Goal: Information Seeking & Learning: Learn about a topic

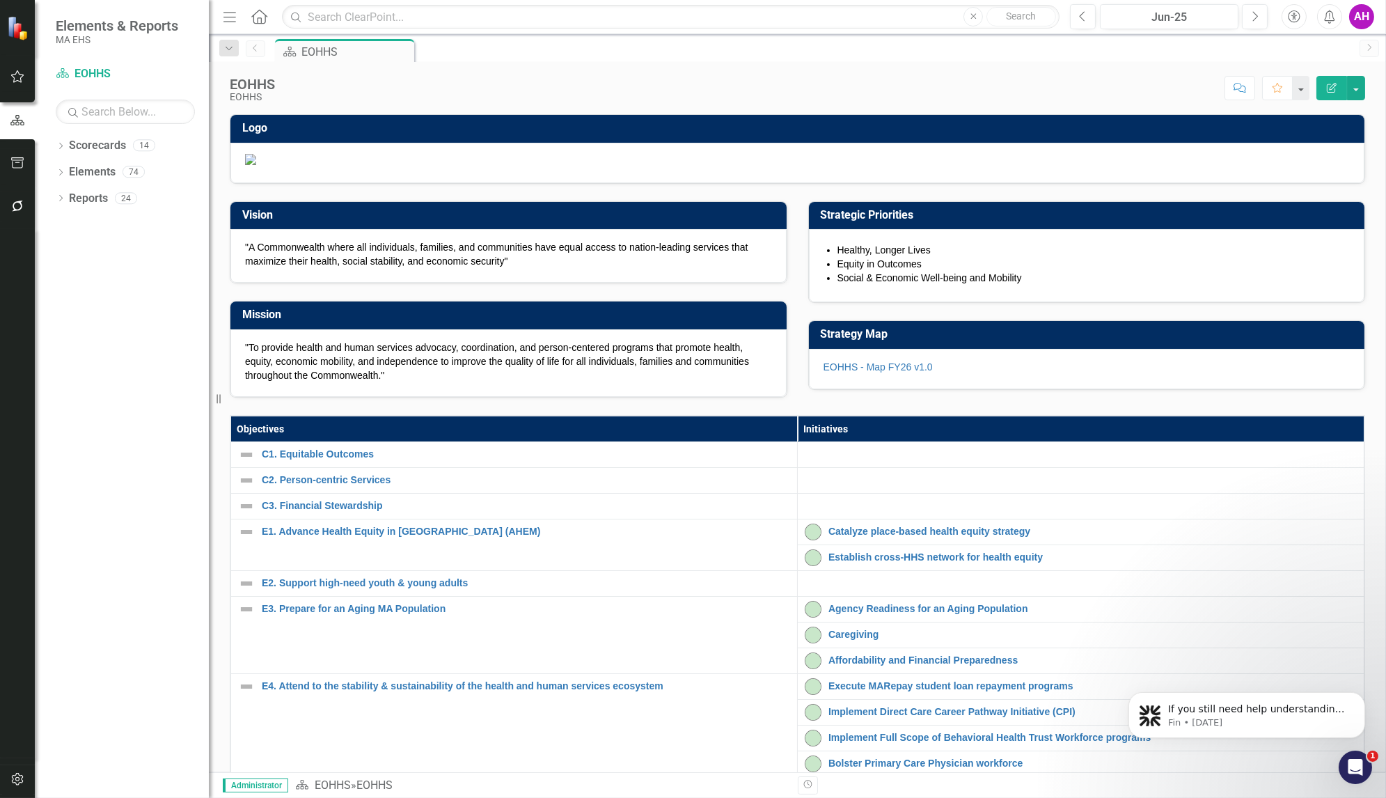
scroll to position [231, 0]
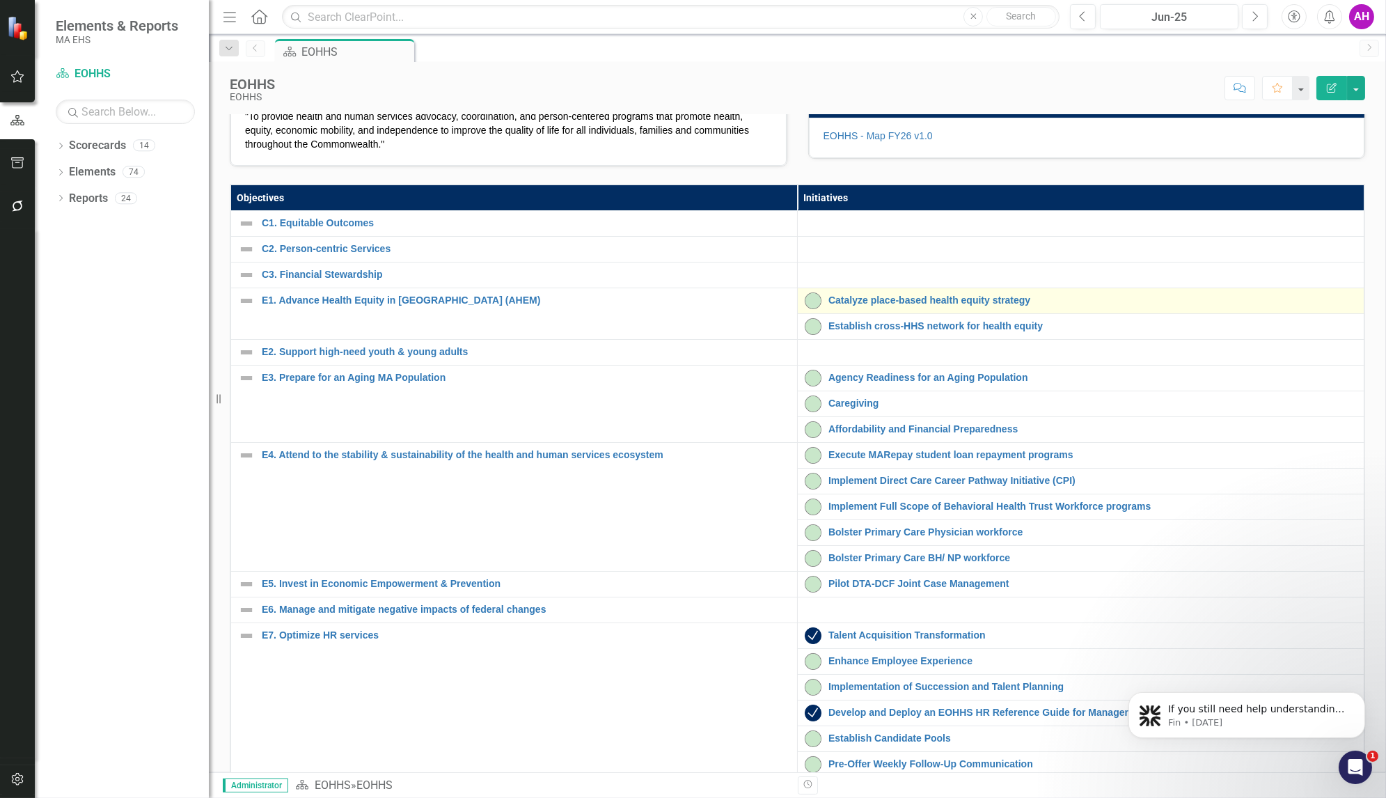
click at [859, 309] on div "Catalyze place-based health equity strategy" at bounding box center [1081, 300] width 552 height 17
click at [857, 306] on link "Catalyze place-based health equity strategy" at bounding box center [1093, 300] width 529 height 10
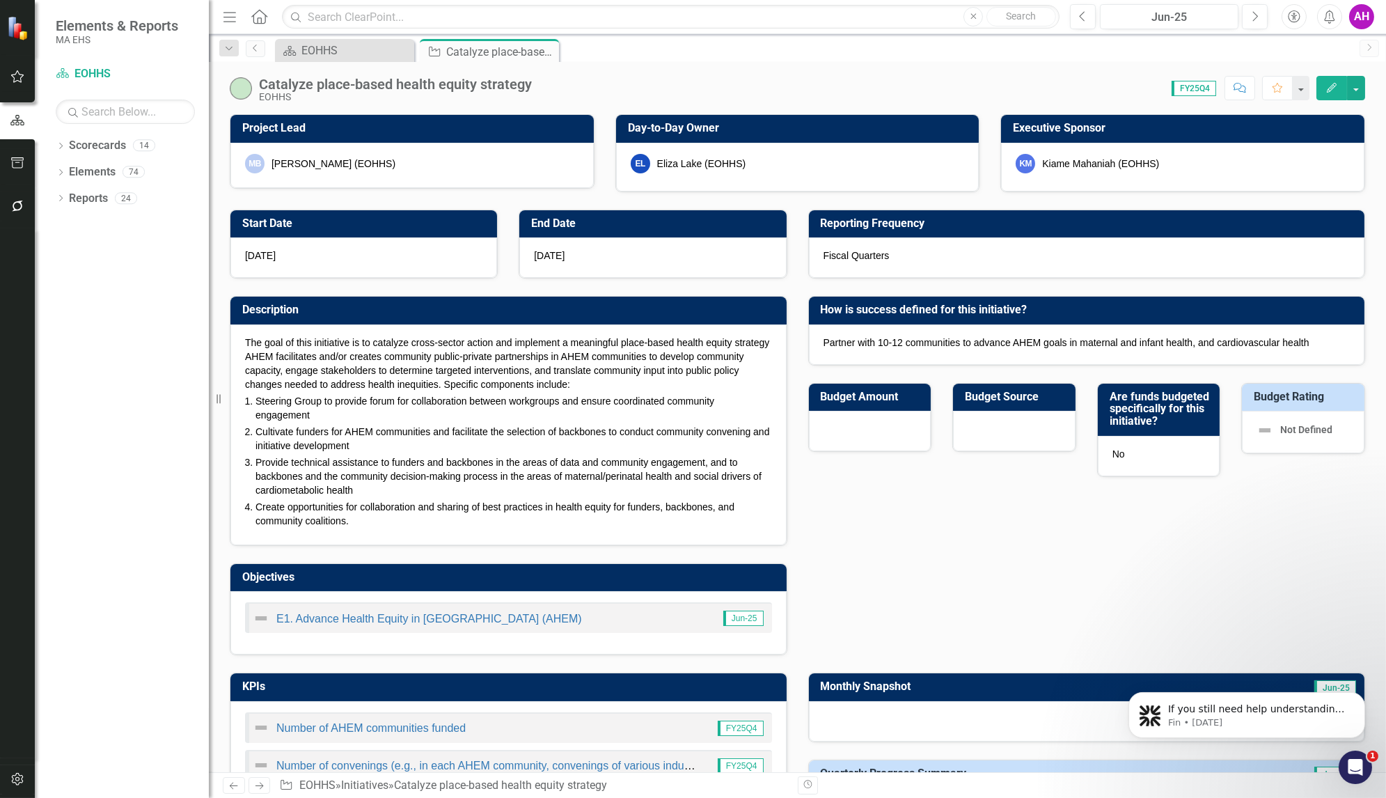
checkbox input "true"
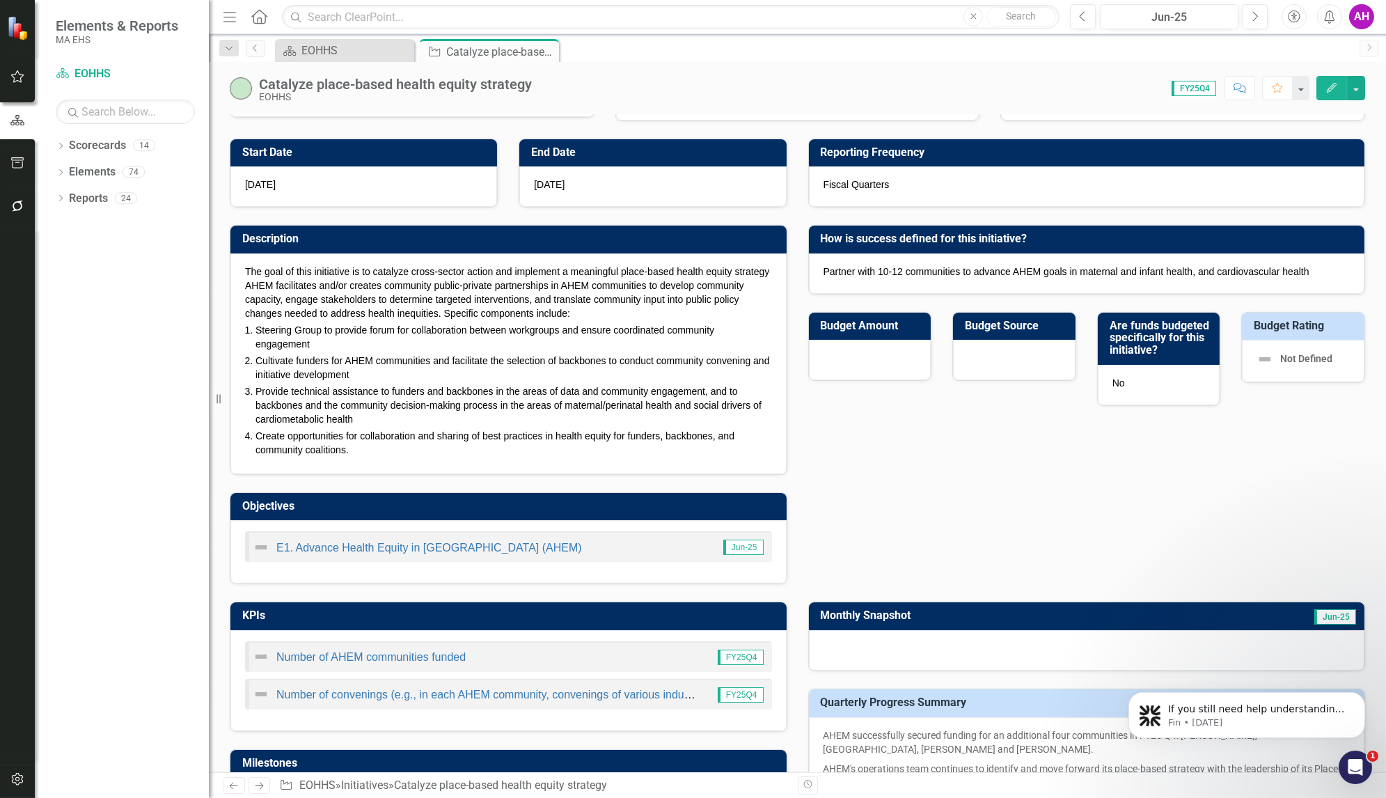
scroll to position [70, 0]
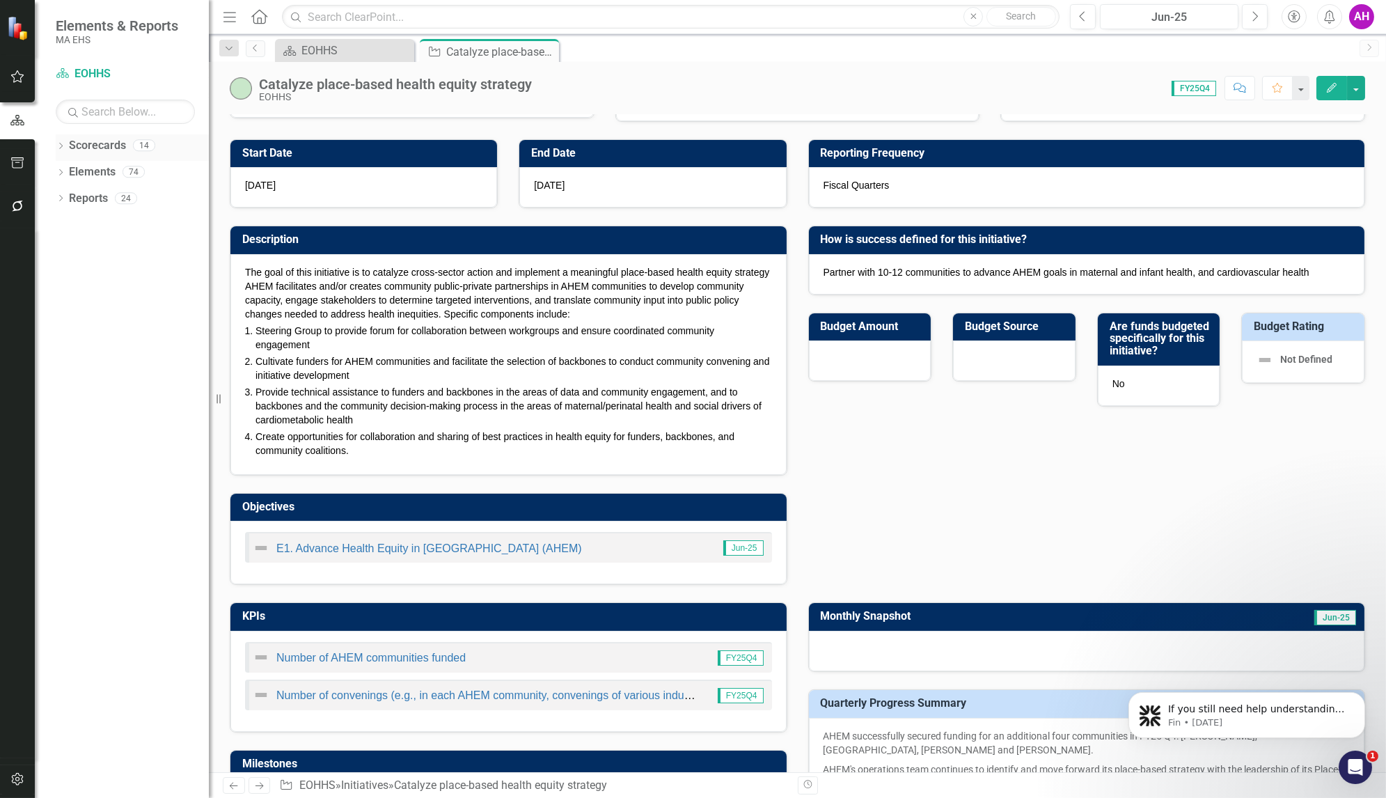
click at [64, 143] on icon "Dropdown" at bounding box center [61, 147] width 10 height 8
click at [65, 171] on icon "Dropdown" at bounding box center [68, 171] width 10 height 8
click at [105, 353] on link "DYS" at bounding box center [150, 357] width 118 height 16
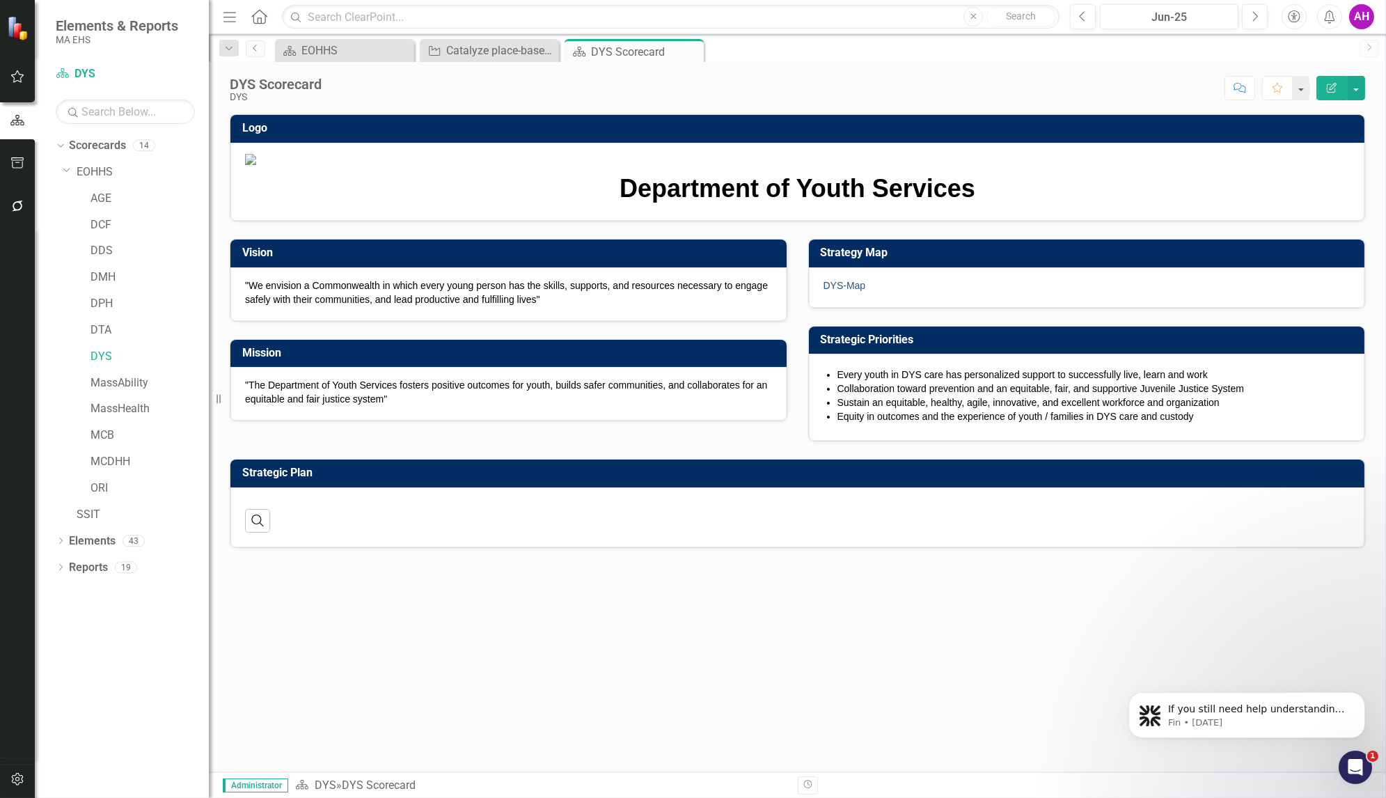
click at [833, 291] on link "DYS-Map" at bounding box center [845, 285] width 42 height 11
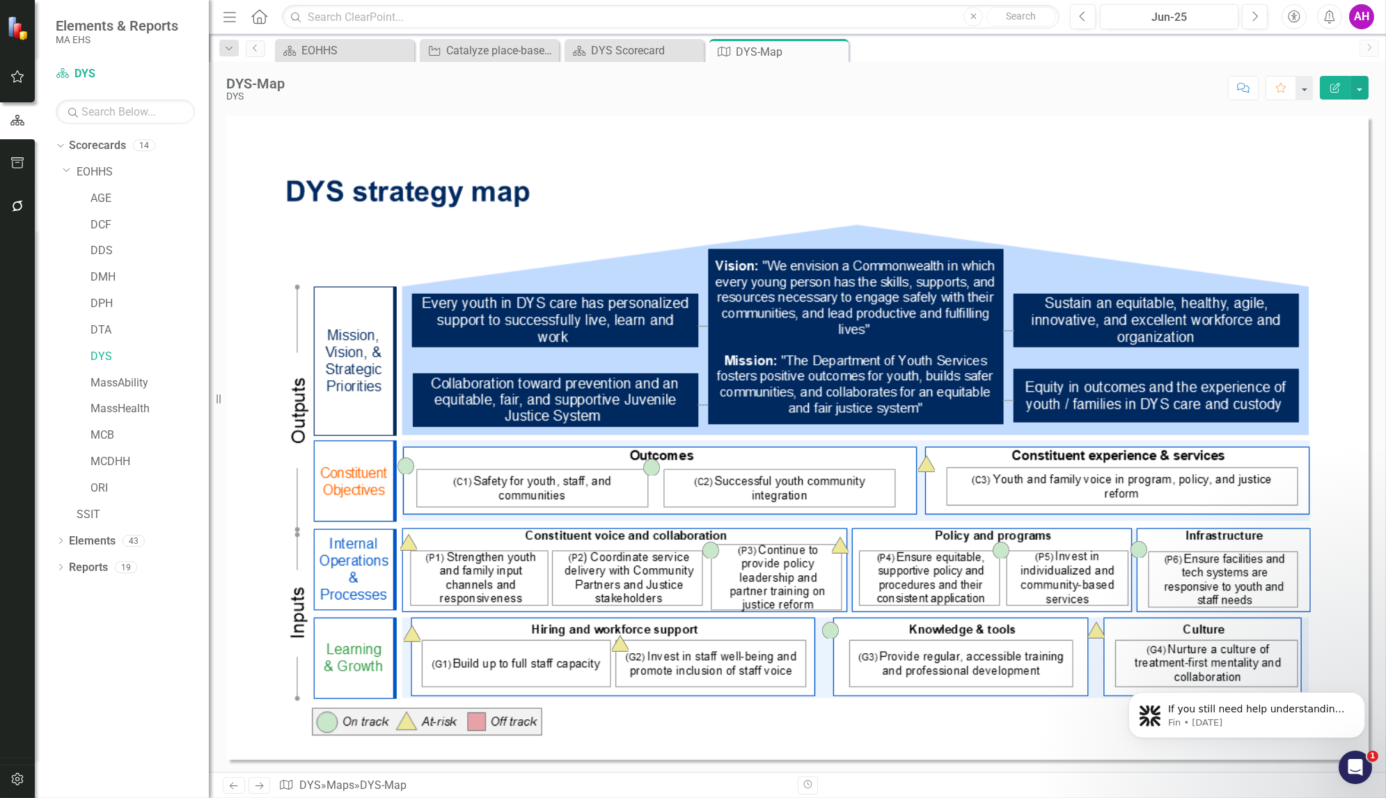
click at [530, 476] on img at bounding box center [797, 438] width 1143 height 644
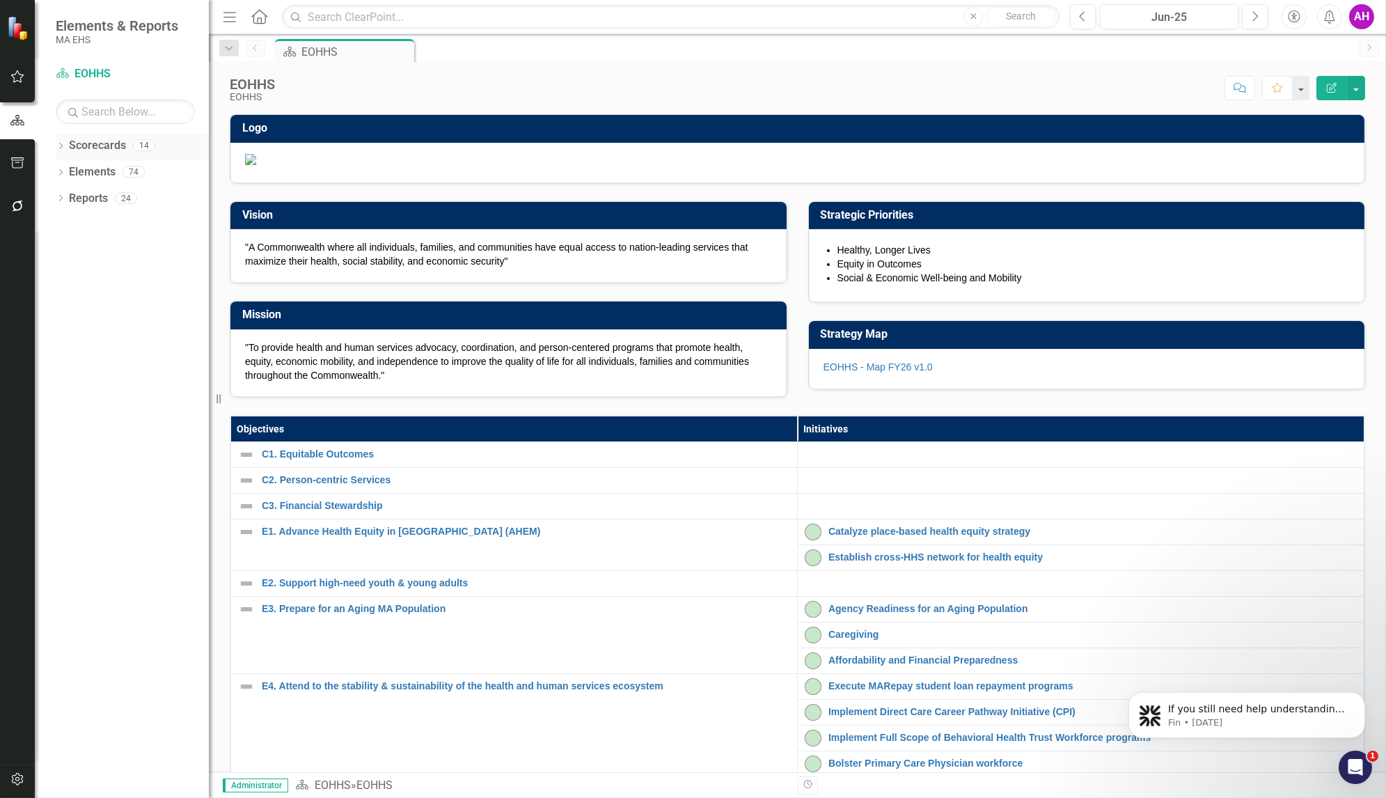
click at [60, 138] on div "Dropdown Scorecards 14" at bounding box center [132, 147] width 153 height 26
click at [61, 144] on icon "Dropdown" at bounding box center [61, 147] width 10 height 8
click at [70, 171] on icon "Dropdown" at bounding box center [68, 171] width 10 height 8
click at [92, 169] on link "EOHHS" at bounding box center [143, 172] width 132 height 16
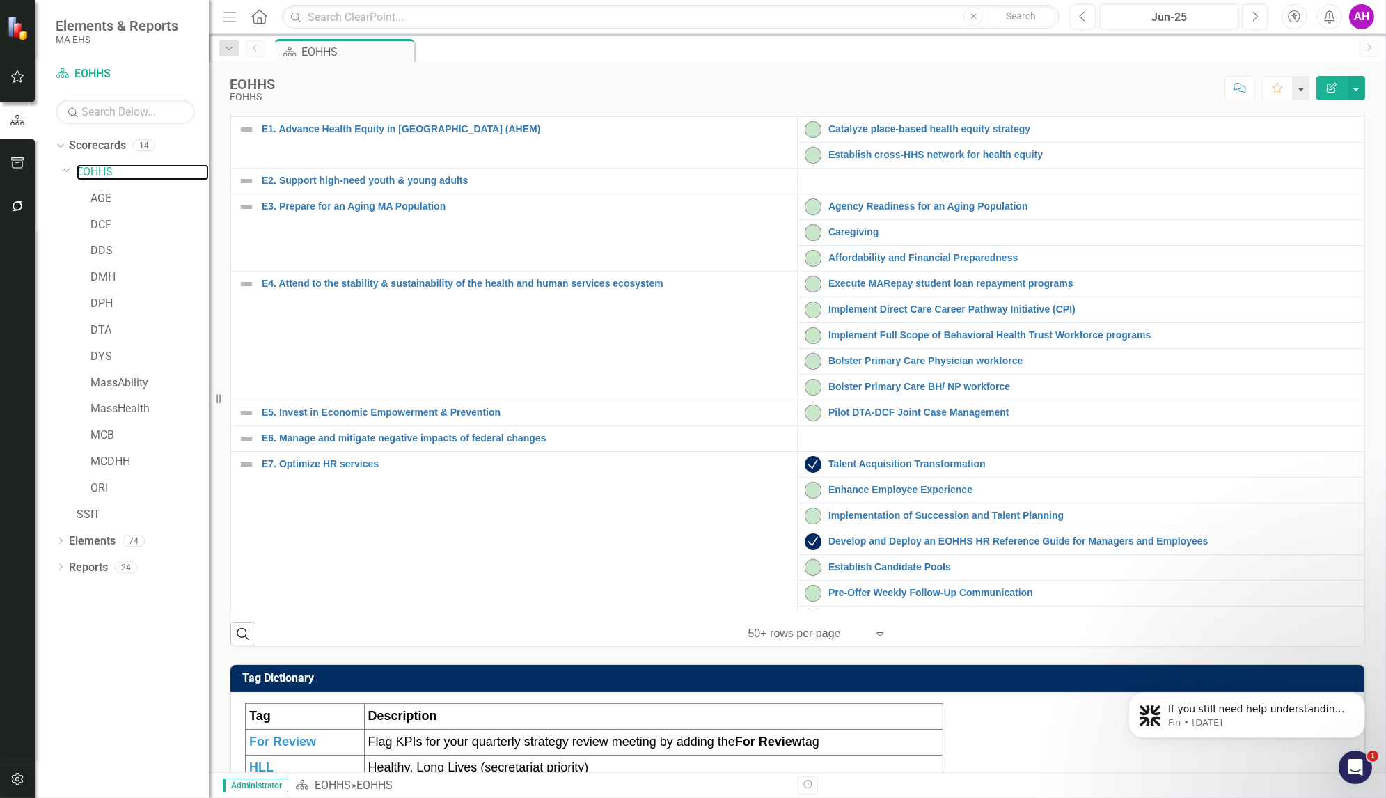
scroll to position [396, 0]
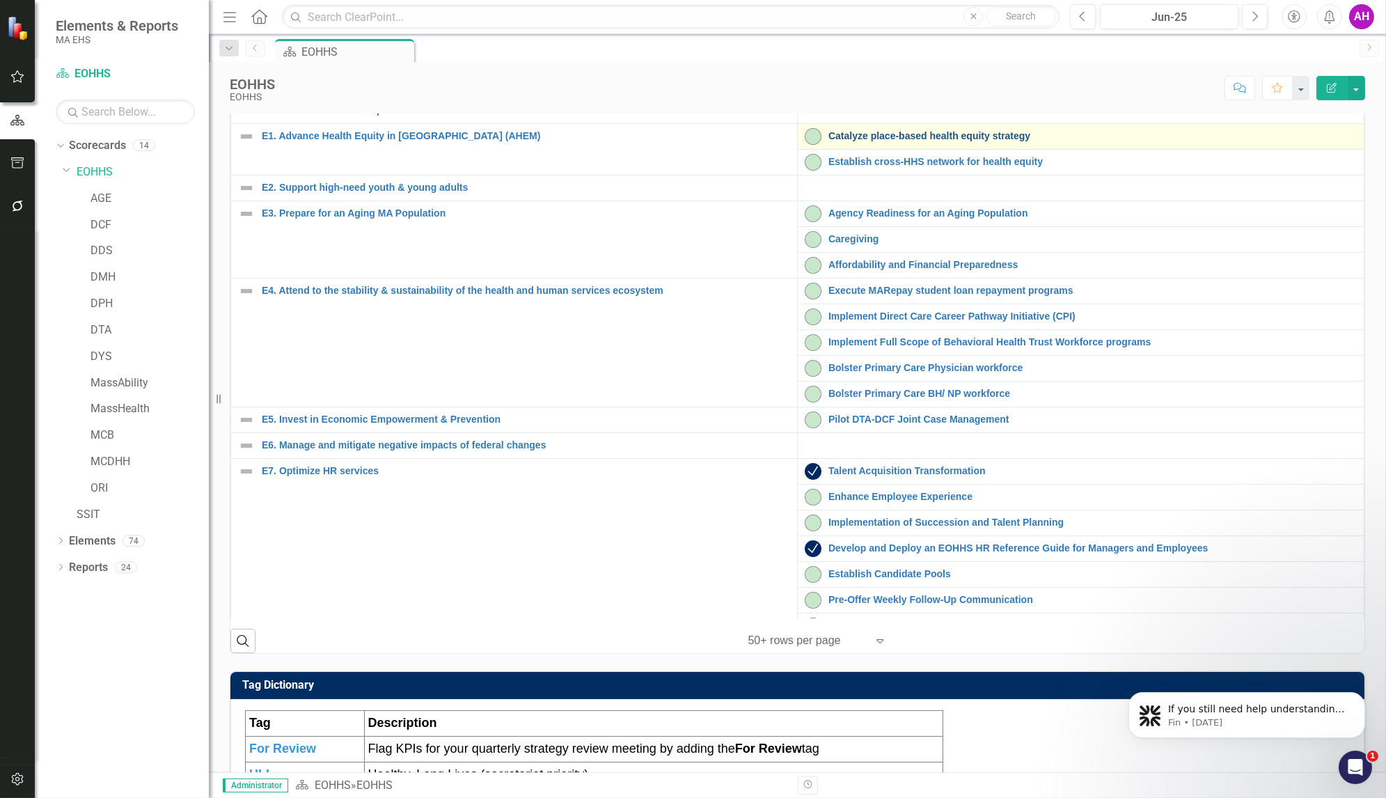
click at [869, 141] on link "Catalyze place-based health equity strategy" at bounding box center [1093, 136] width 529 height 10
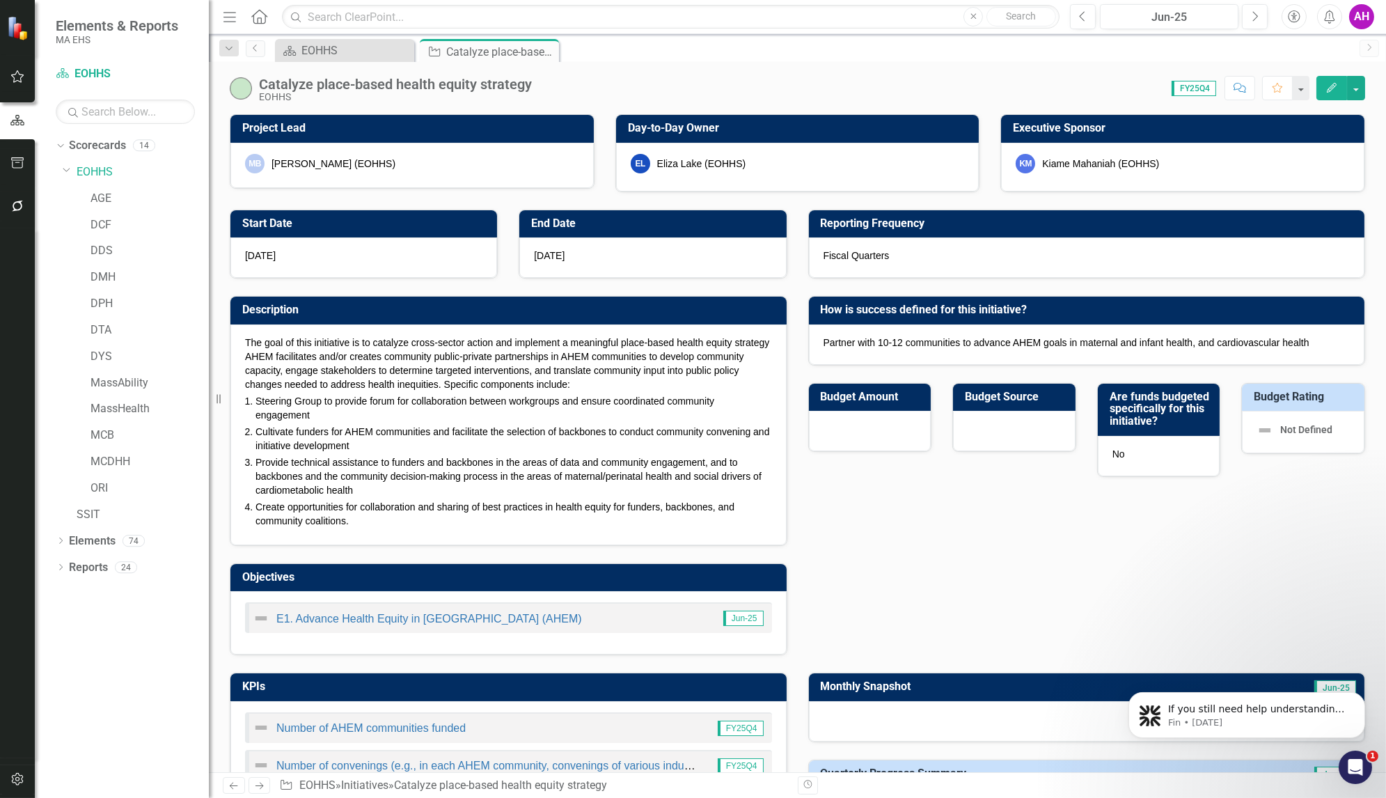
click at [260, 788] on icon "Next" at bounding box center [259, 785] width 12 height 9
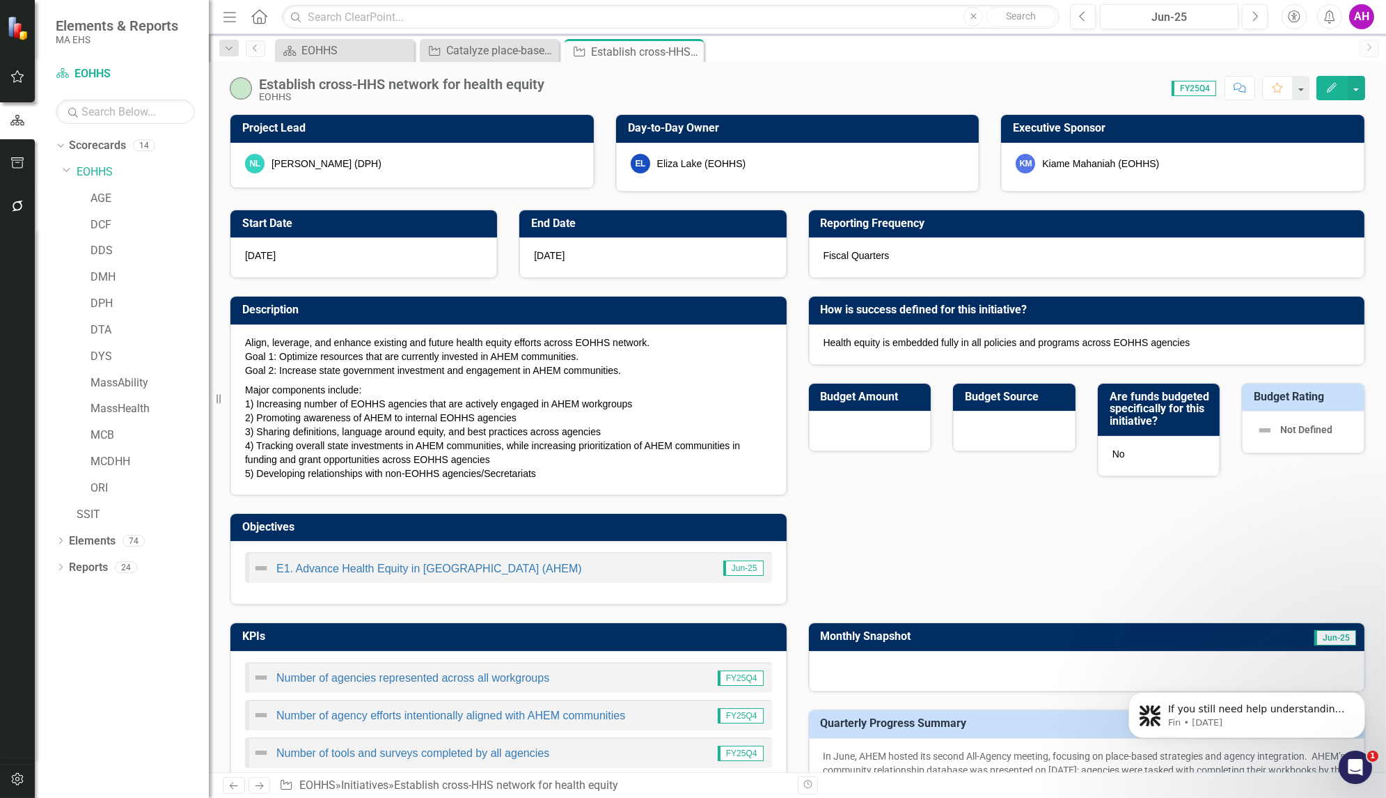
click at [260, 788] on icon at bounding box center [260, 786] width 8 height 7
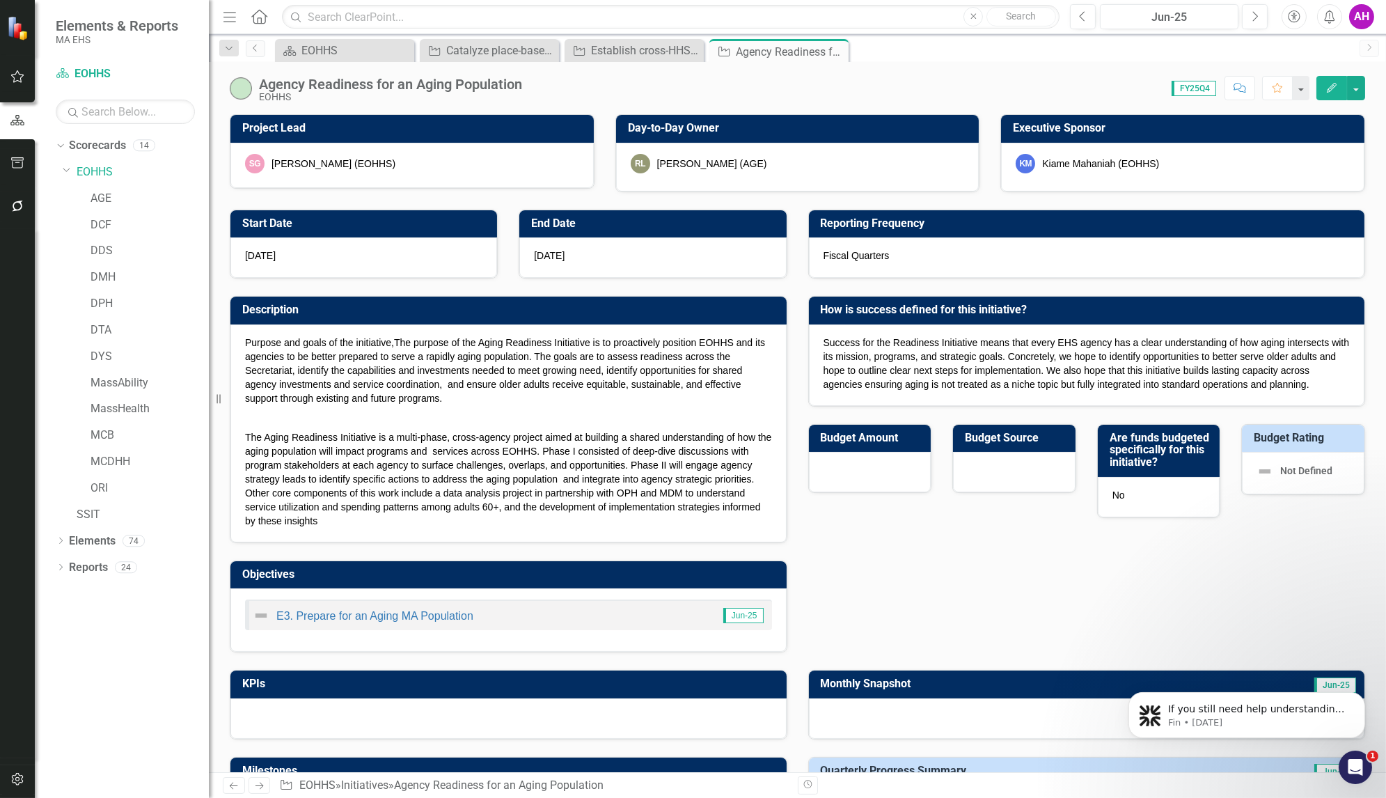
click at [257, 787] on icon "Next" at bounding box center [259, 785] width 12 height 9
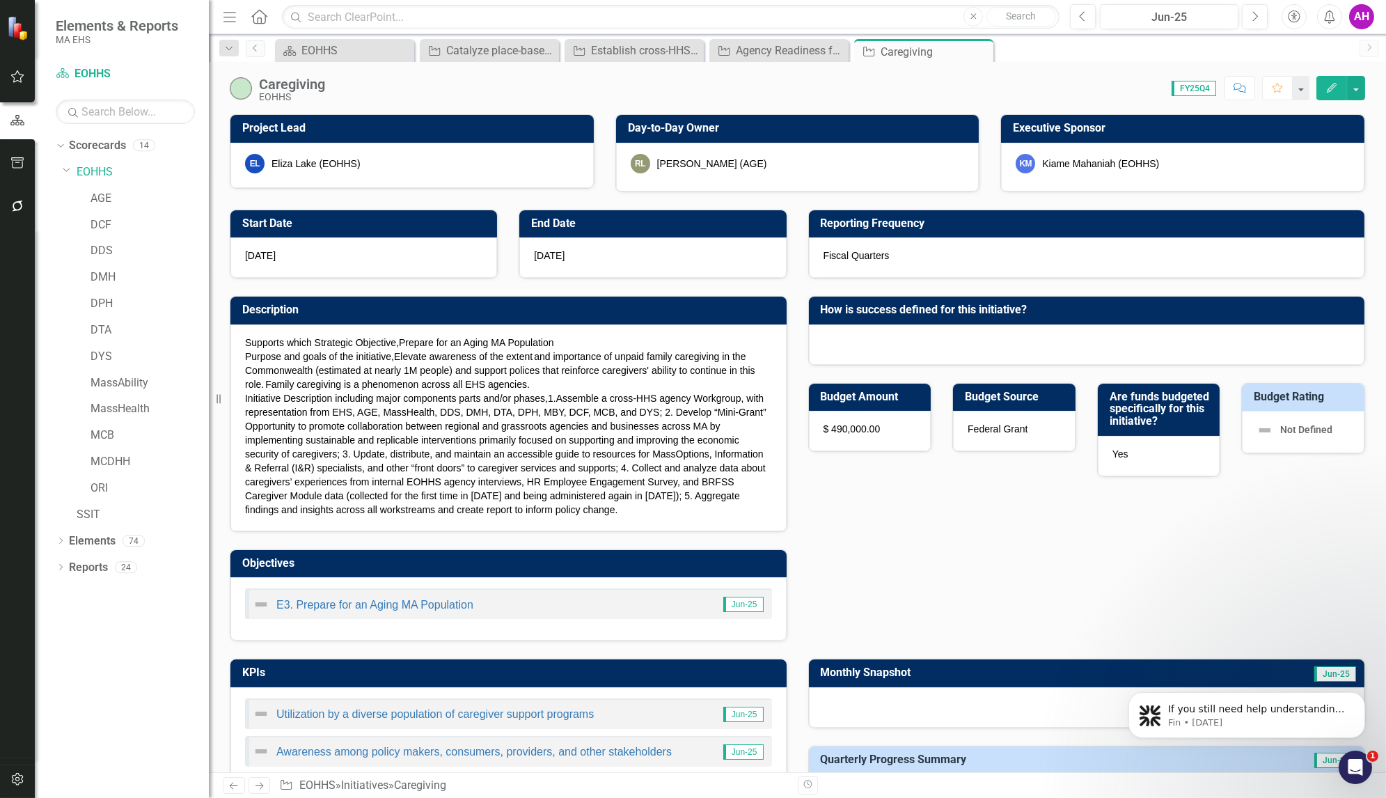
click at [257, 787] on icon "Next" at bounding box center [259, 785] width 12 height 9
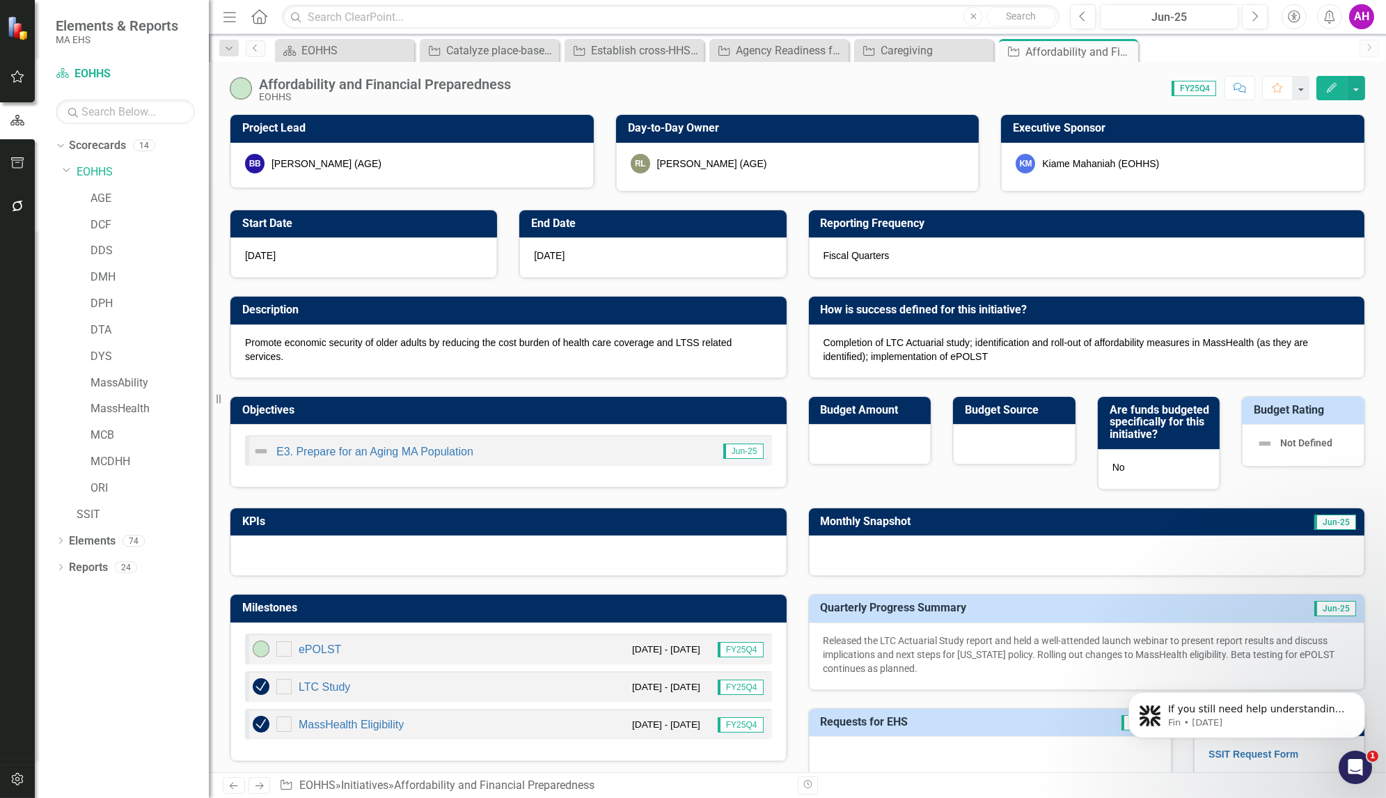
click at [257, 787] on icon "Next" at bounding box center [259, 785] width 12 height 9
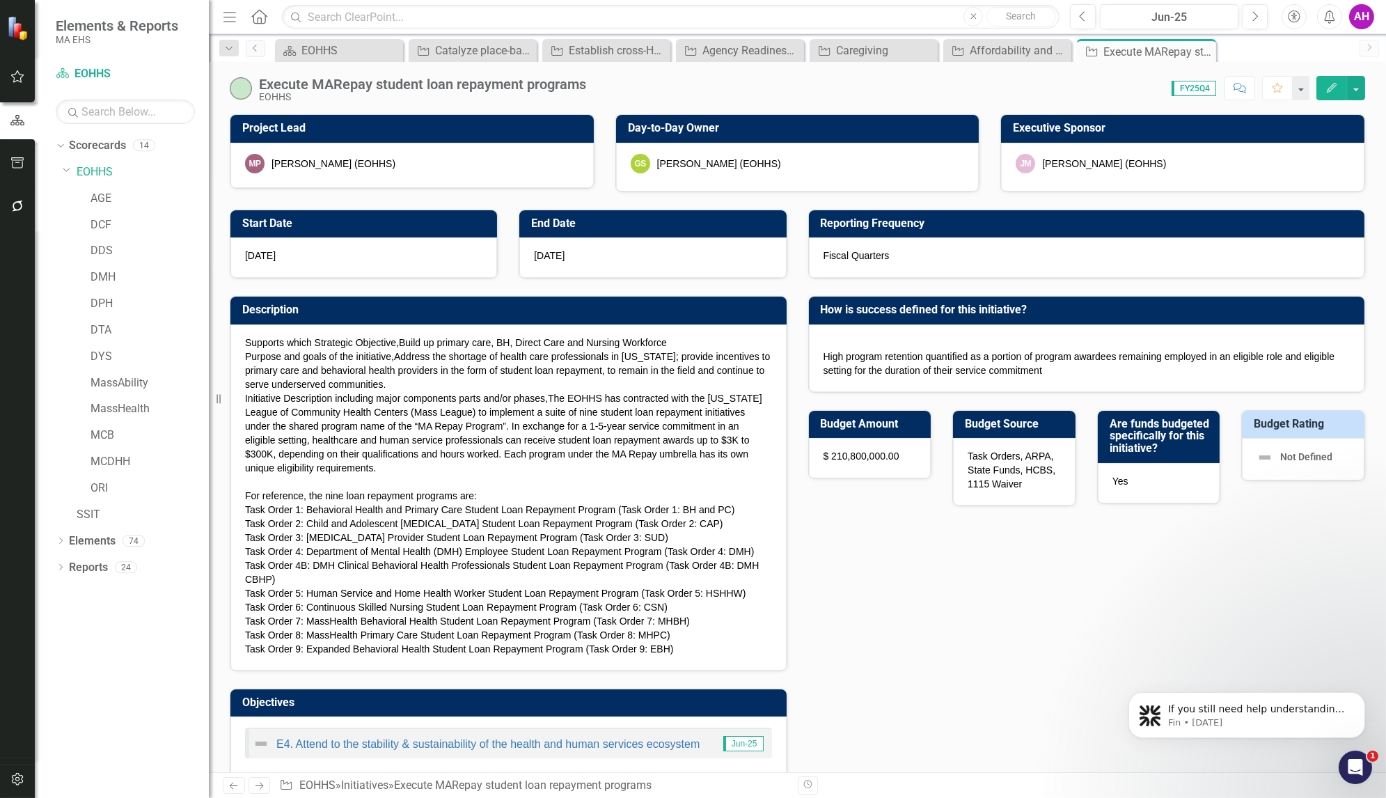
click at [257, 787] on icon "Next" at bounding box center [259, 785] width 12 height 9
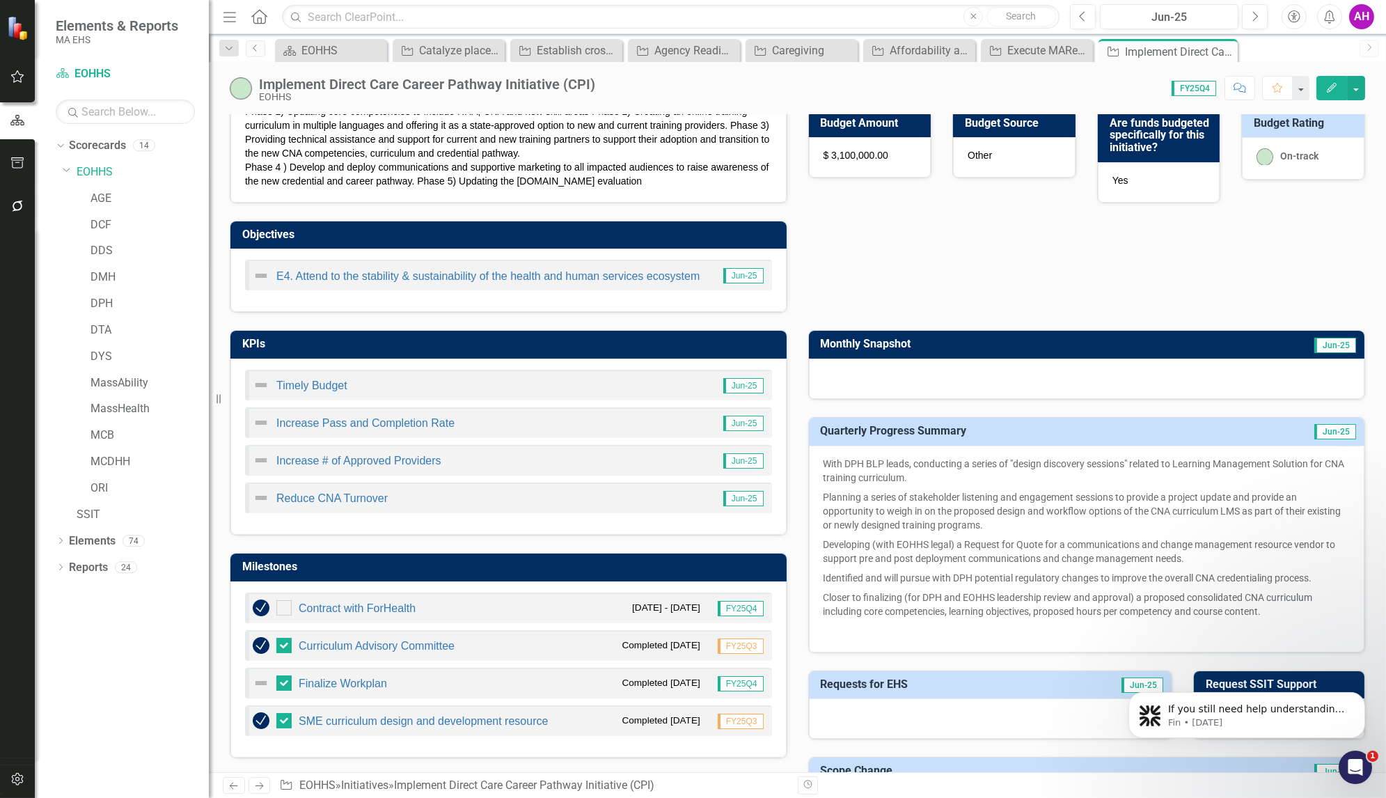
scroll to position [392, 0]
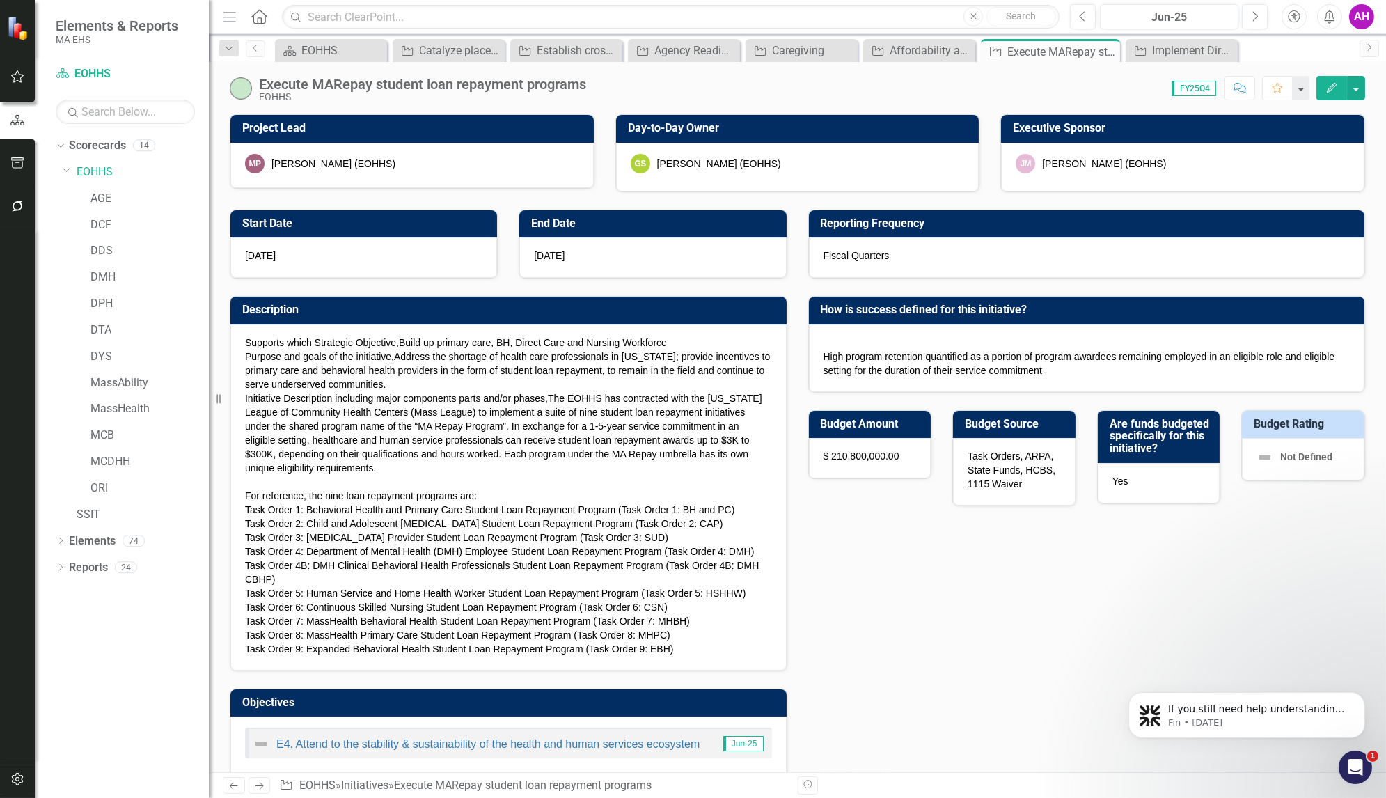
click at [260, 790] on icon "Next" at bounding box center [259, 785] width 12 height 9
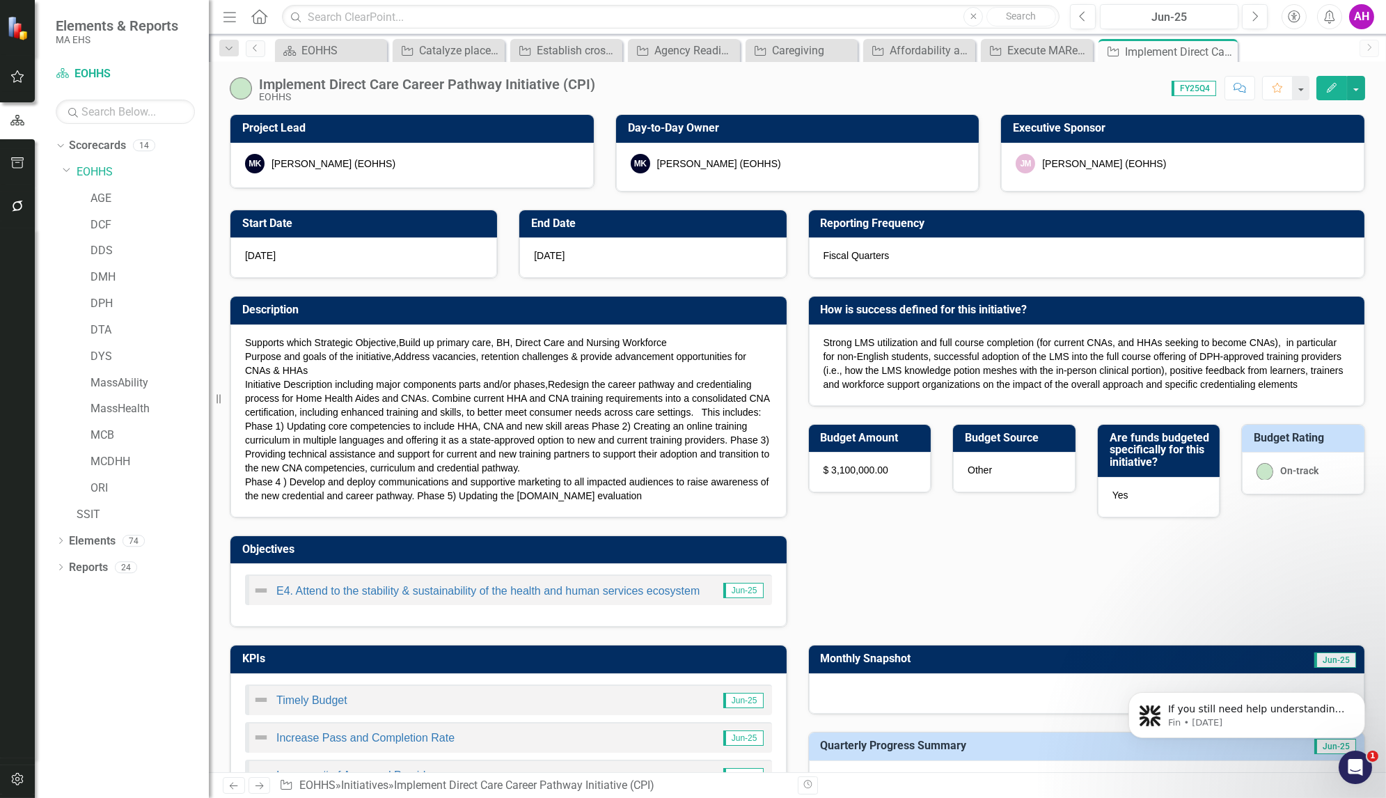
click at [259, 788] on icon "Next" at bounding box center [259, 785] width 12 height 9
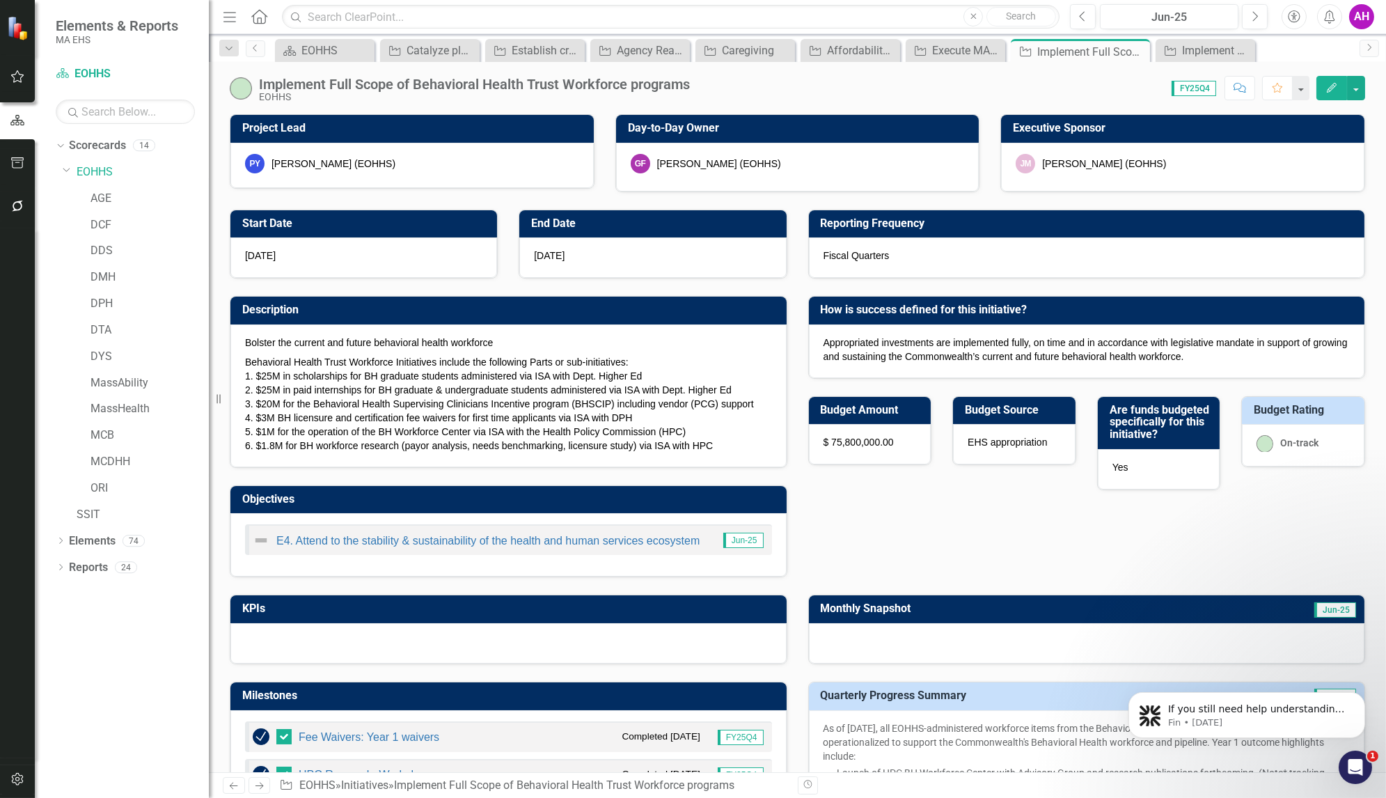
click at [258, 788] on icon "Next" at bounding box center [259, 785] width 12 height 9
